Goal: Information Seeking & Learning: Learn about a topic

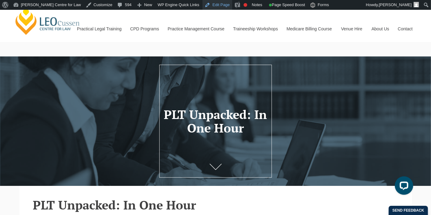
click at [202, 4] on link "Edit Page" at bounding box center [217, 5] width 30 height 10
